Goal: Transaction & Acquisition: Purchase product/service

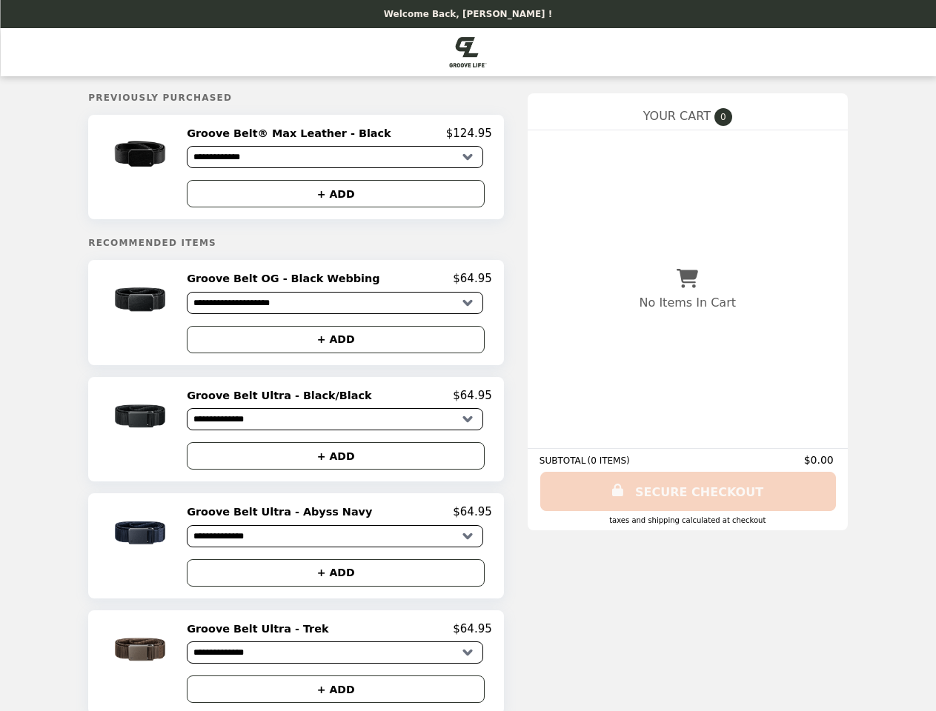
click at [170, 169] on img at bounding box center [142, 155] width 87 height 56
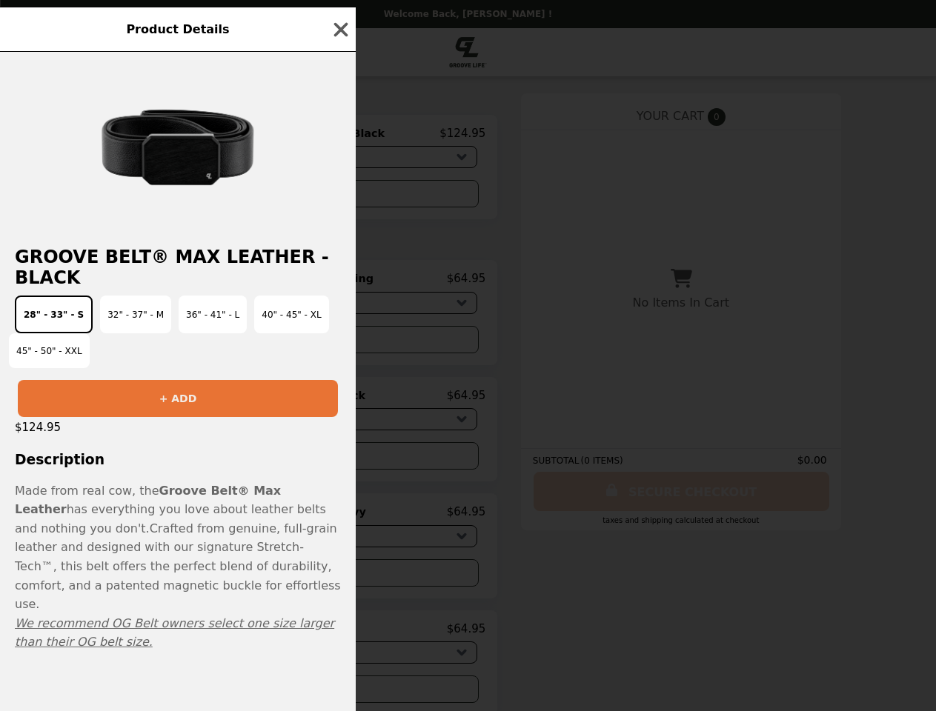
click at [339, 136] on div "Product Details Groove Belt® Max Leather - Black 28" - 33" - S 32" - 37" - M 36…" at bounding box center [468, 355] width 936 height 711
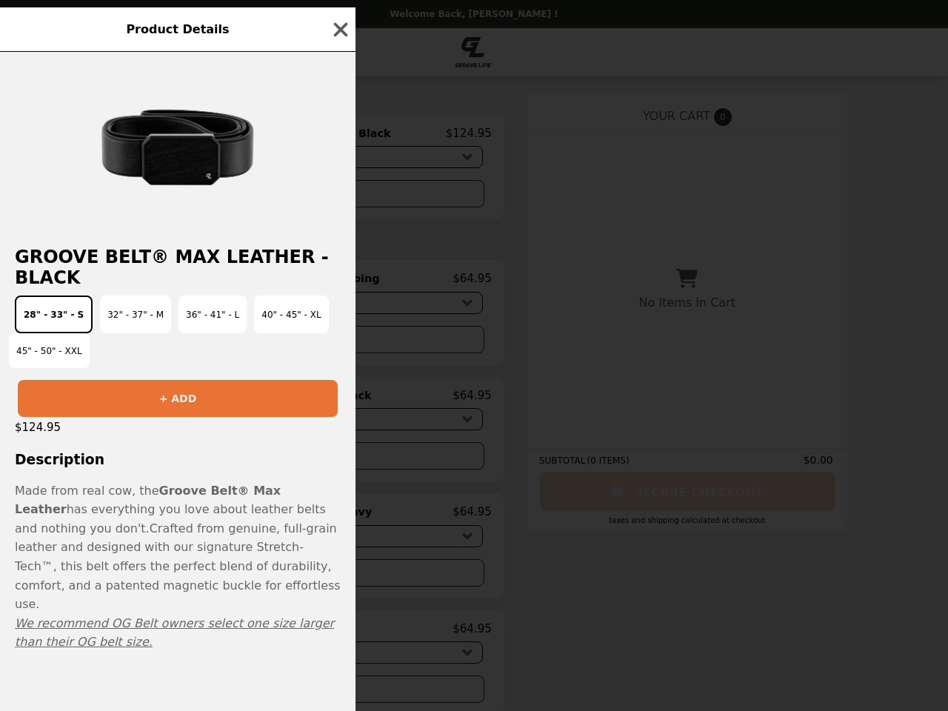
click at [339, 196] on div at bounding box center [178, 142] width 356 height 180
click at [179, 317] on button "36" - 41" - L" at bounding box center [213, 315] width 68 height 38
click at [339, 284] on h2 "Groove Belt® Max Leather - Black" at bounding box center [178, 267] width 356 height 41
click at [339, 345] on div "Product Details Groove Belt® Max Leather - Black 28" - 33" - S 32" - 37" - M 36…" at bounding box center [474, 355] width 948 height 711
click at [170, 435] on div "$124.95" at bounding box center [178, 427] width 356 height 21
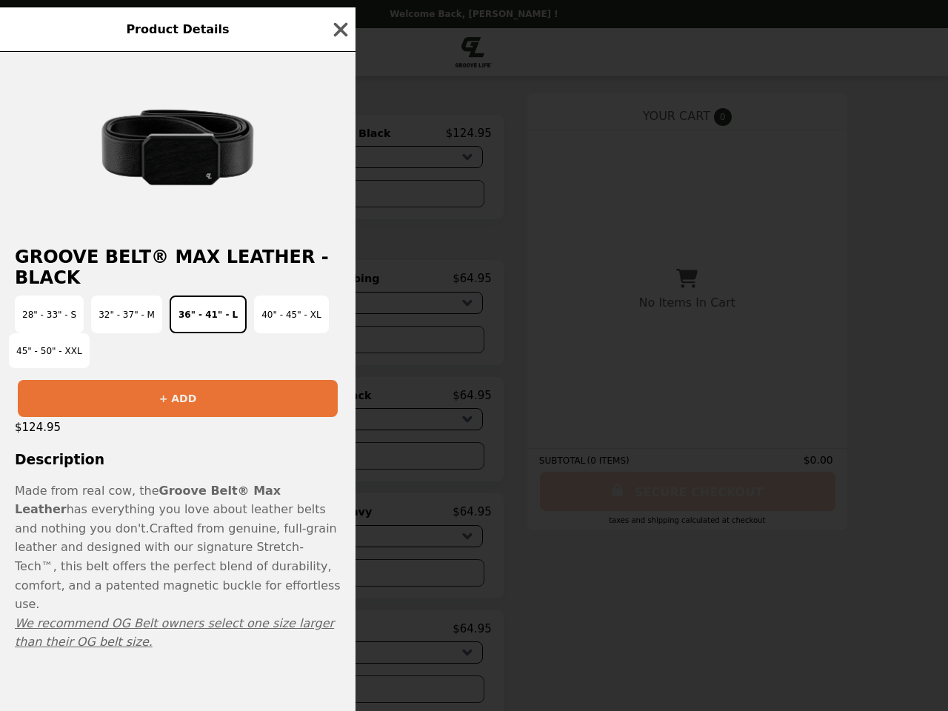
click at [339, 402] on h2 "Groove Belt Ultra - Black/Black" at bounding box center [282, 395] width 190 height 13
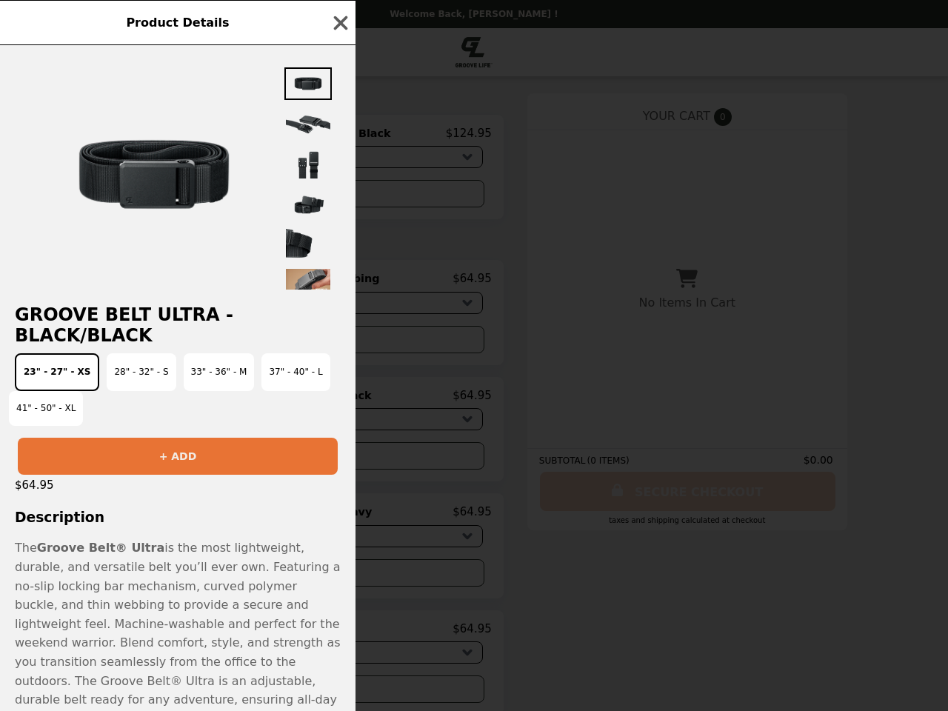
click at [339, 462] on div "Product Details Groove Belt Ultra - Black/Black 23" - 27" - XS 28" - 32" - S 33…" at bounding box center [474, 355] width 948 height 711
click at [170, 553] on span "The Groove Belt® Ultra is the most lightweight, durable, and versatile belt you…" at bounding box center [178, 662] width 326 height 242
